Goal: Task Accomplishment & Management: Manage account settings

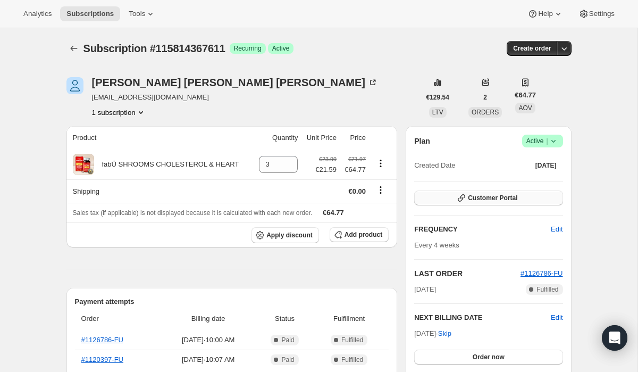
click at [500, 199] on span "Customer Portal" at bounding box center [492, 198] width 49 height 9
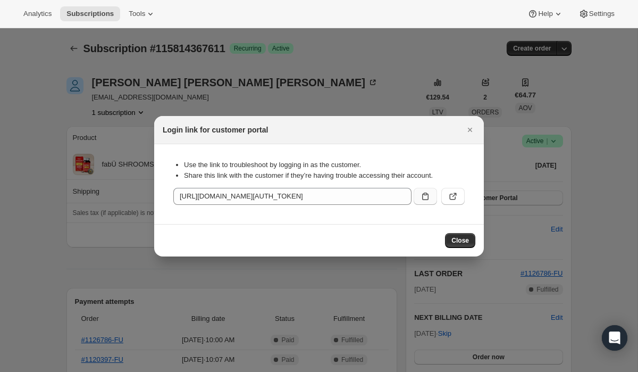
click at [425, 193] on icon ":rc0:" at bounding box center [425, 196] width 6 height 7
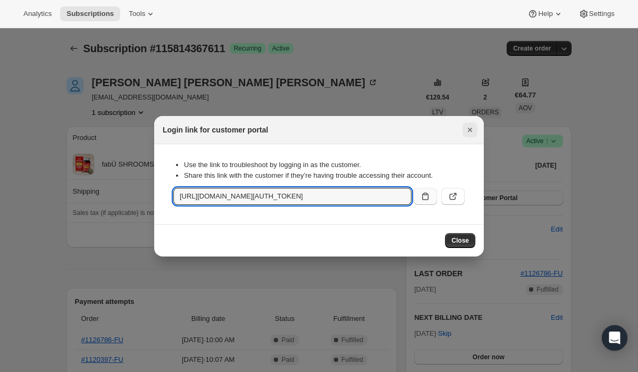
click at [467, 130] on icon "Close" at bounding box center [470, 129] width 11 height 11
